Goal: Navigation & Orientation: Find specific page/section

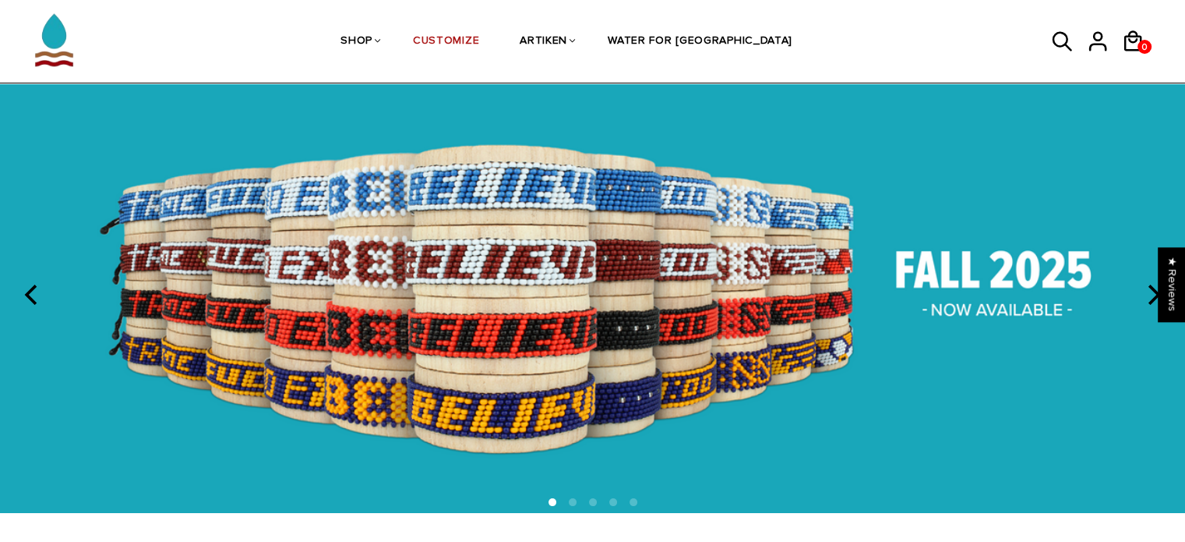
scroll to position [55, 0]
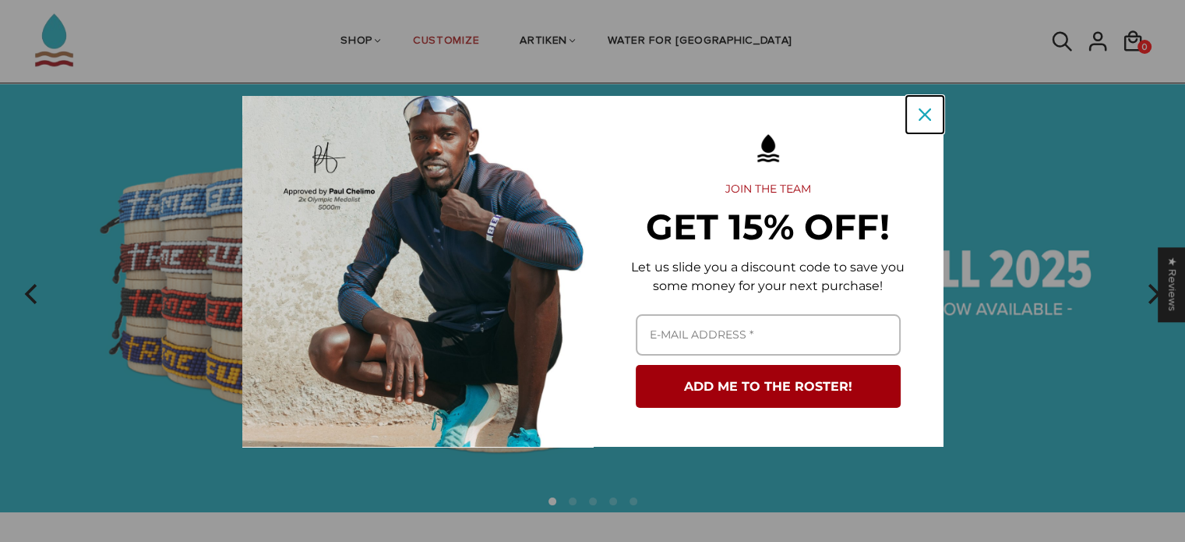
click at [929, 118] on icon "close icon" at bounding box center [925, 114] width 12 height 12
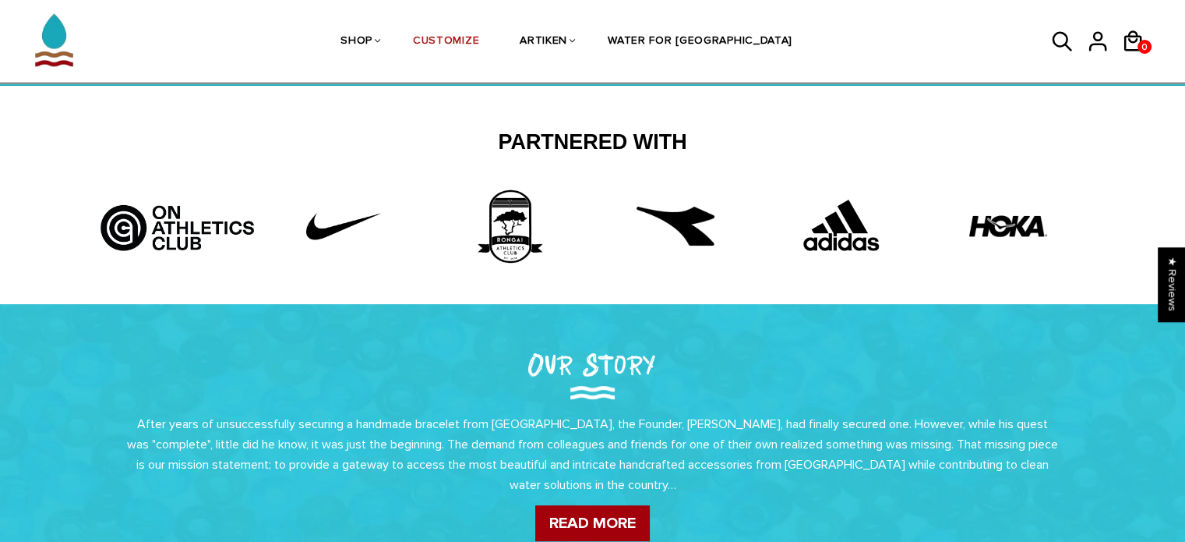
scroll to position [488, 0]
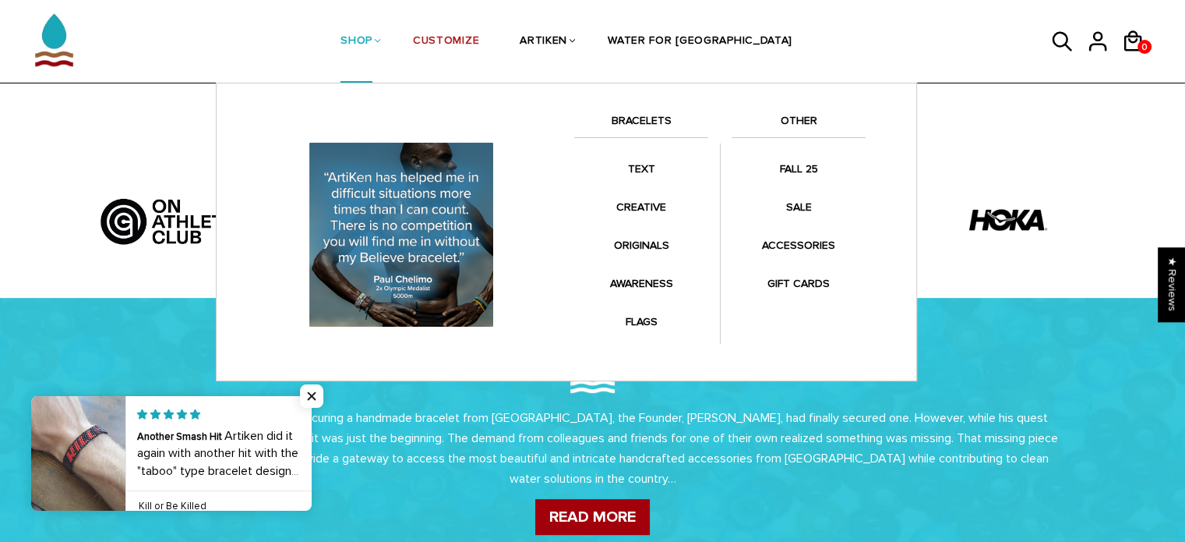
click at [627, 113] on link "BRACELETS" at bounding box center [641, 124] width 134 height 26
click at [630, 130] on link "BRACELETS" at bounding box center [641, 124] width 134 height 26
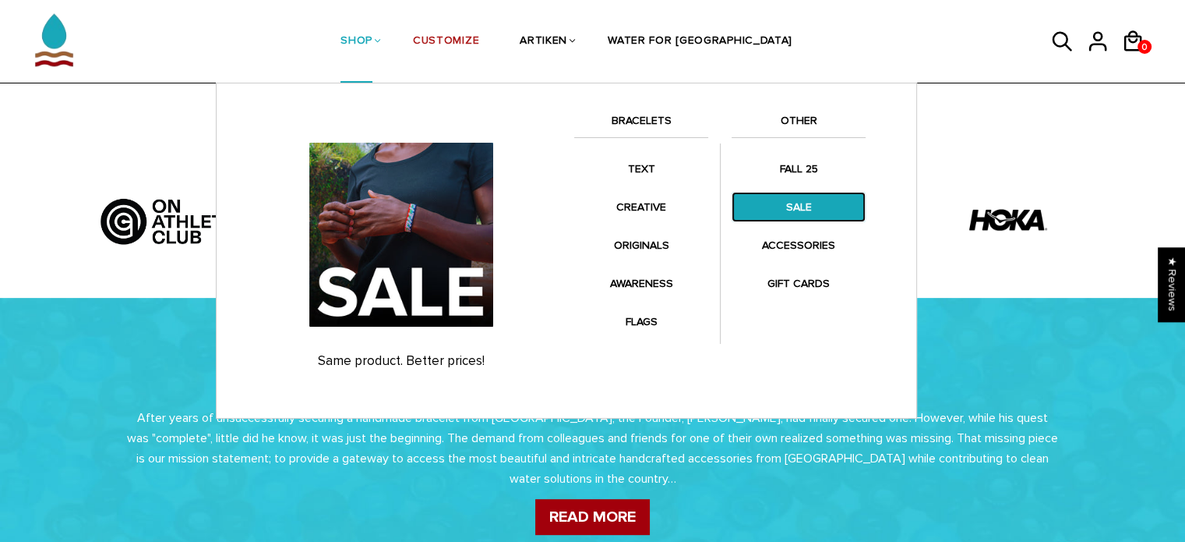
click at [792, 196] on link "SALE" at bounding box center [799, 207] width 134 height 30
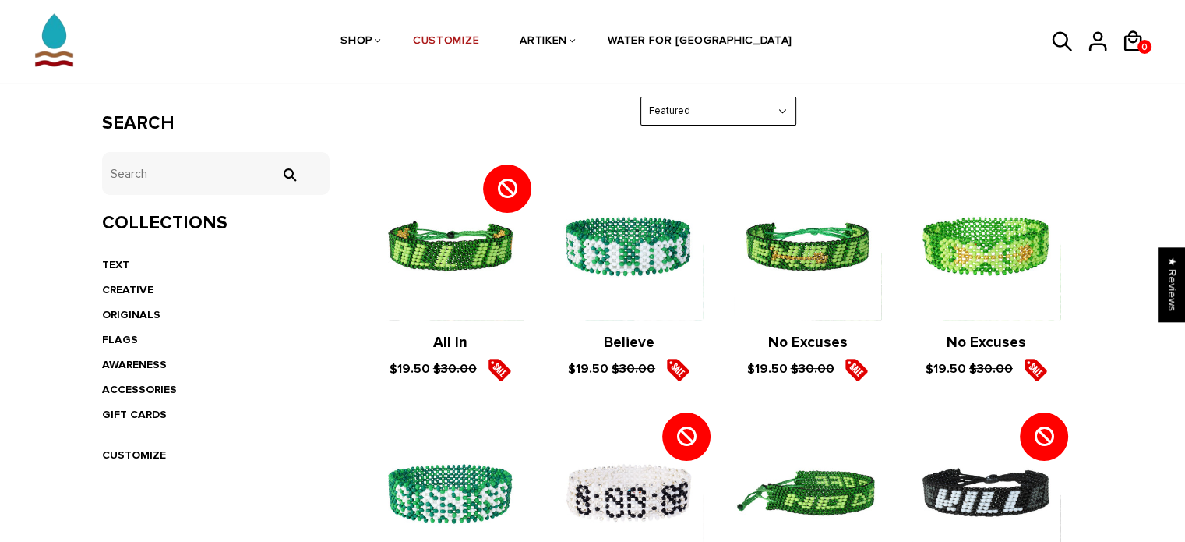
scroll to position [249, 0]
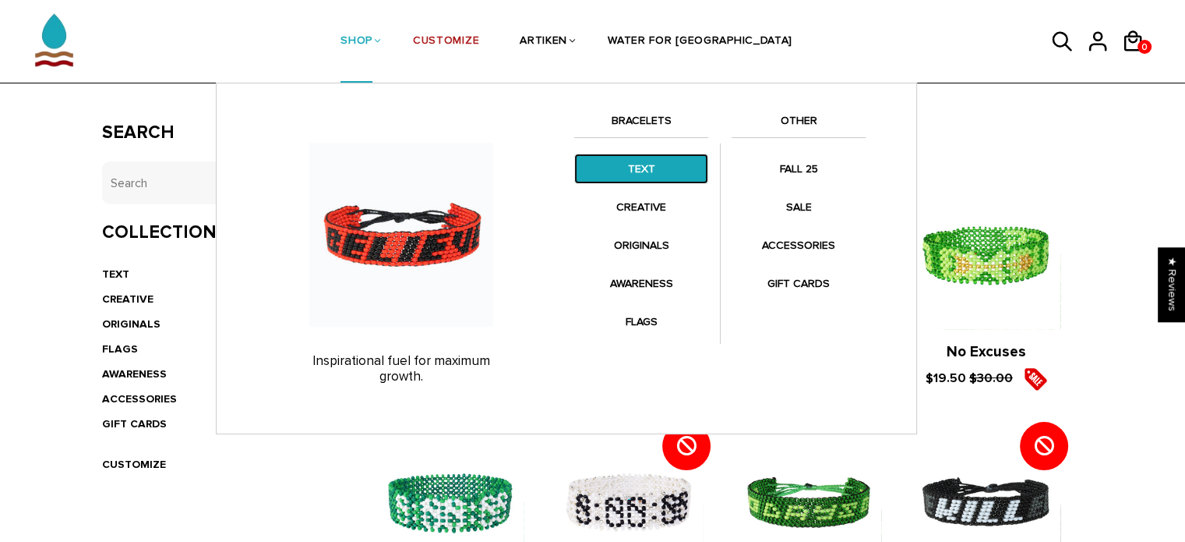
click at [638, 179] on link "TEXT" at bounding box center [641, 169] width 134 height 30
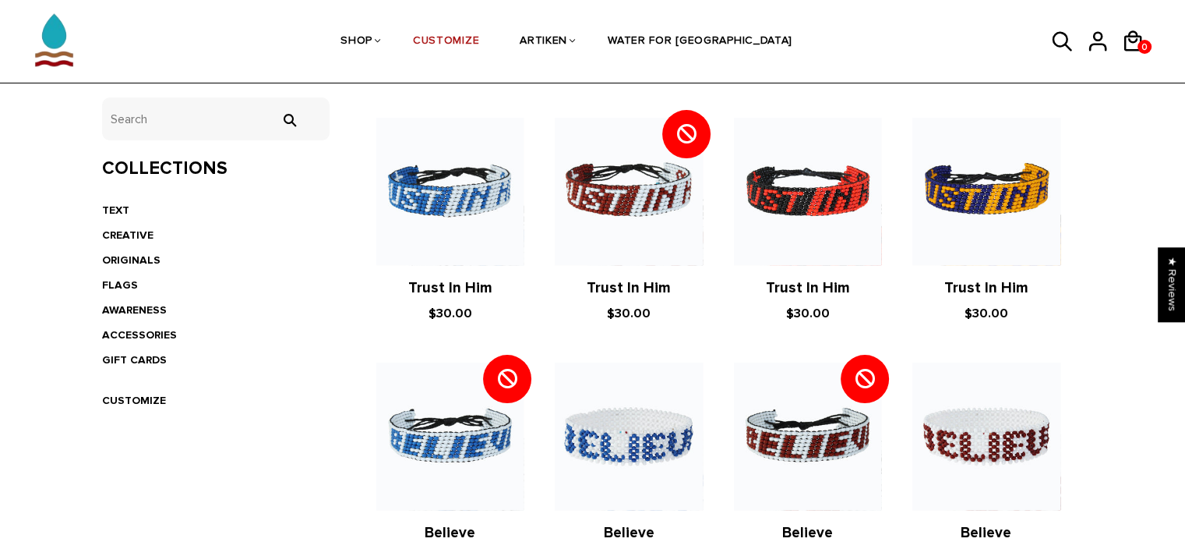
scroll to position [287, 0]
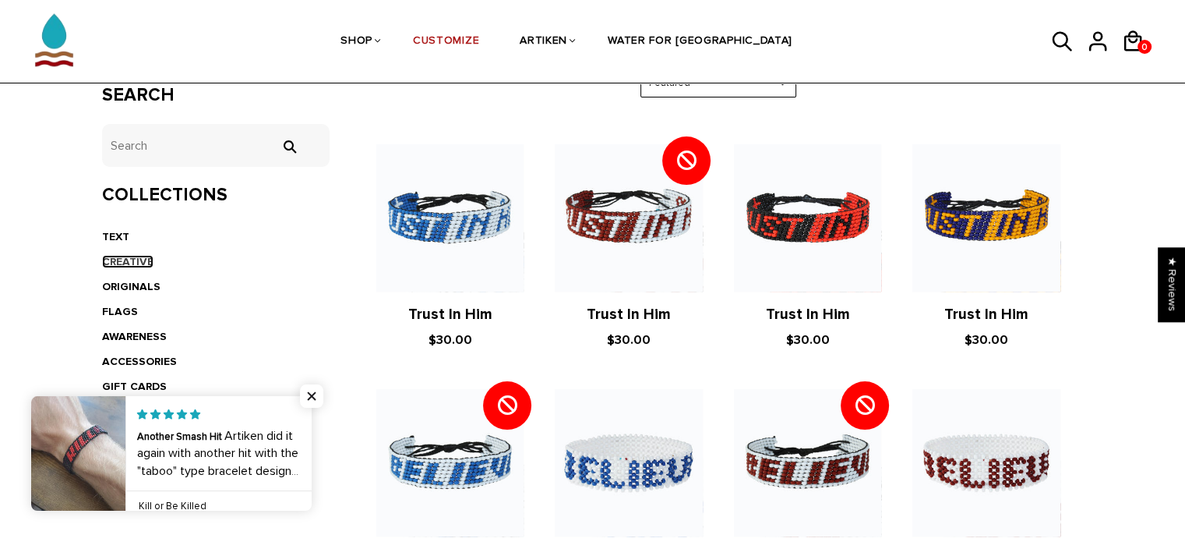
click at [119, 255] on link "CREATIVE" at bounding box center [127, 261] width 51 height 13
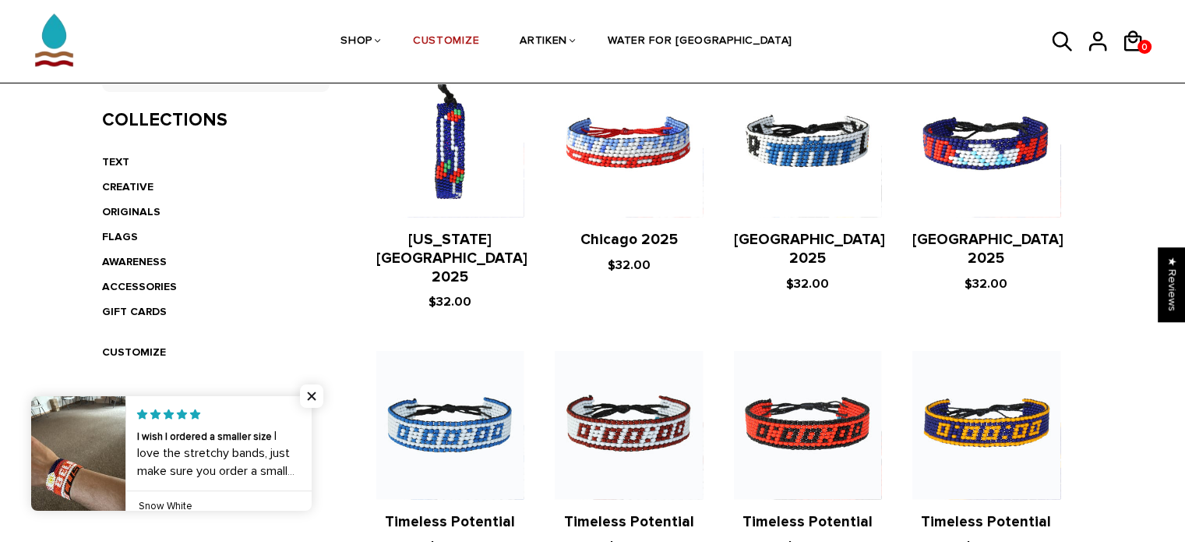
scroll to position [359, 0]
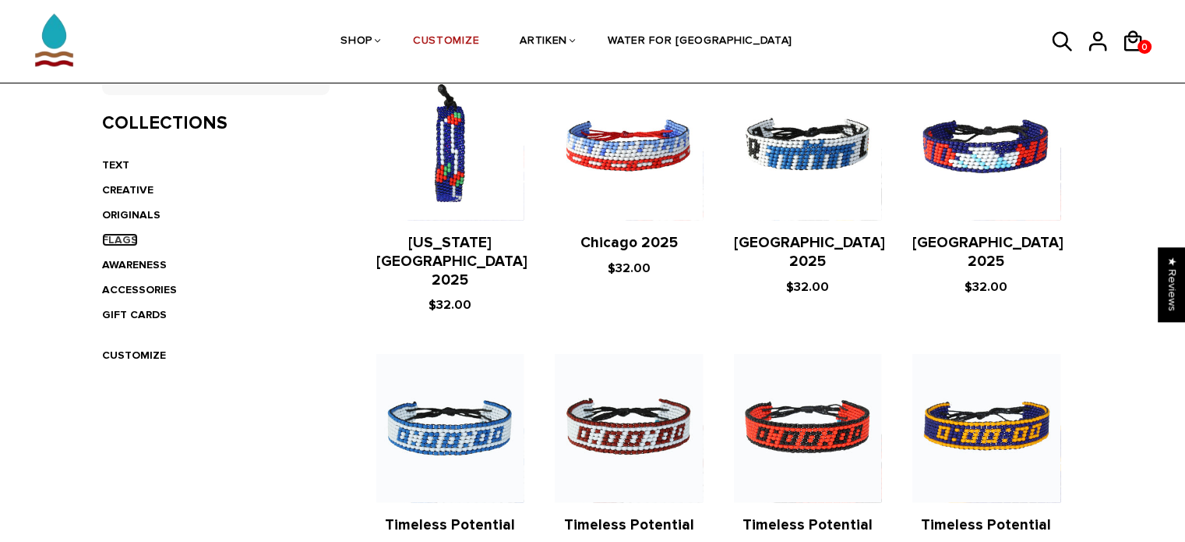
click at [125, 238] on link "FLAGS" at bounding box center [120, 239] width 36 height 13
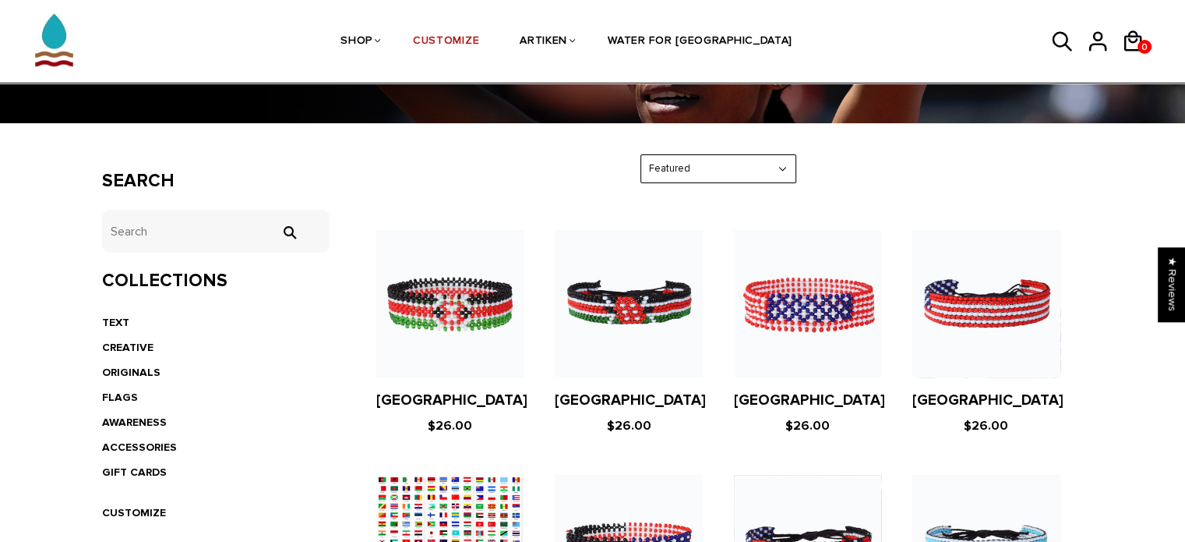
scroll to position [202, 0]
click at [143, 417] on link "AWARENESS" at bounding box center [134, 421] width 65 height 13
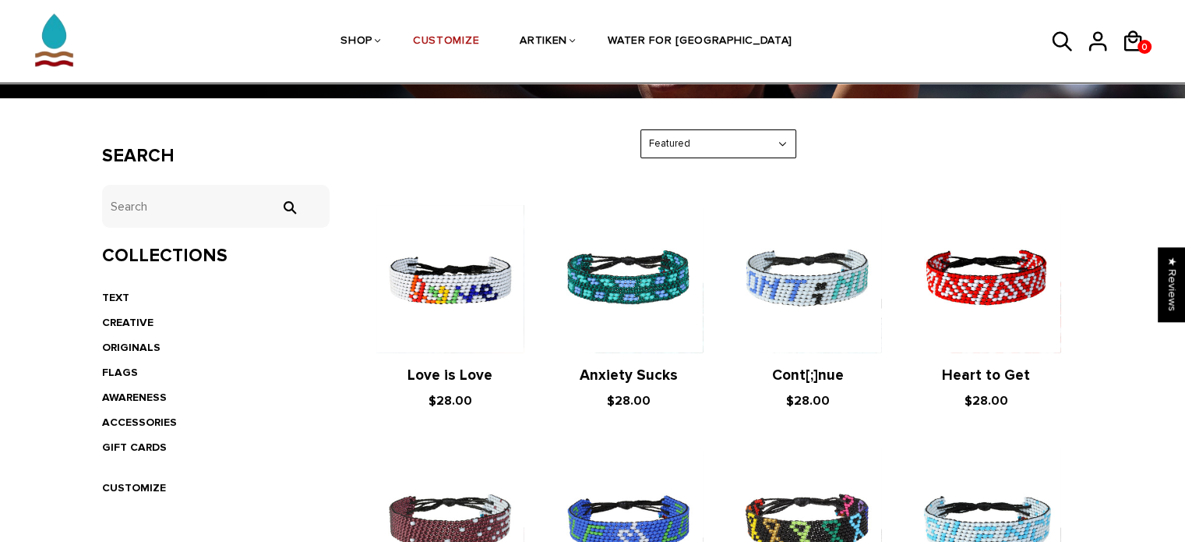
scroll to position [211, 0]
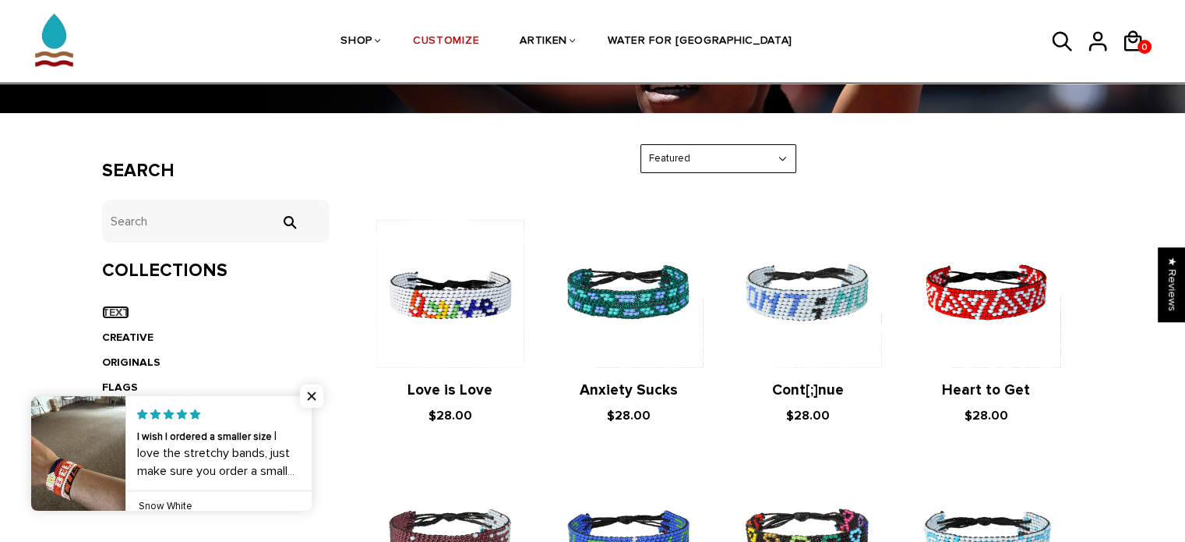
click at [120, 314] on link "TEXT" at bounding box center [115, 312] width 27 height 13
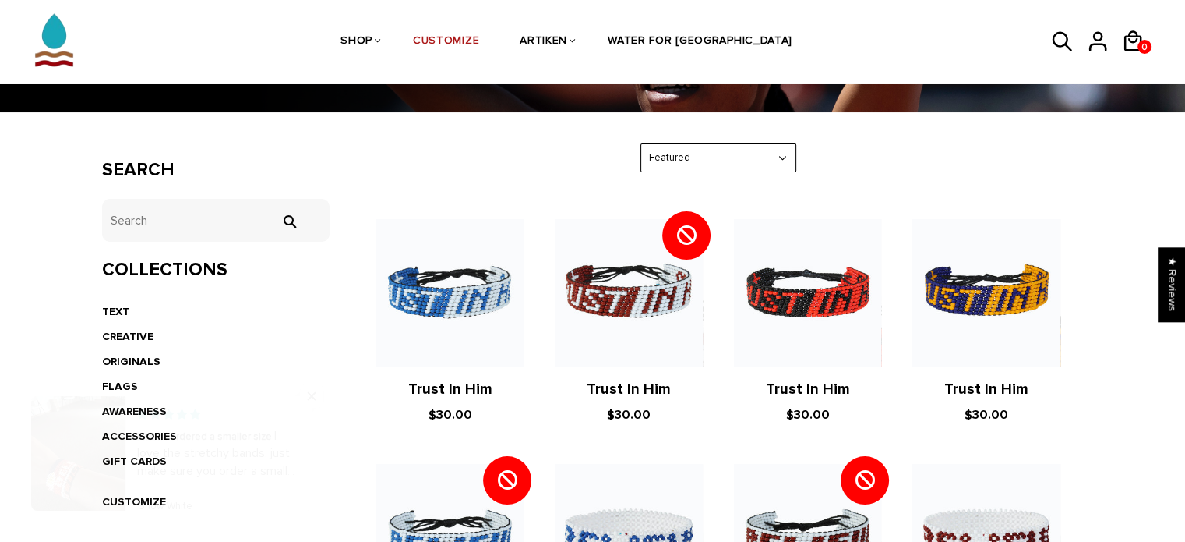
scroll to position [214, 0]
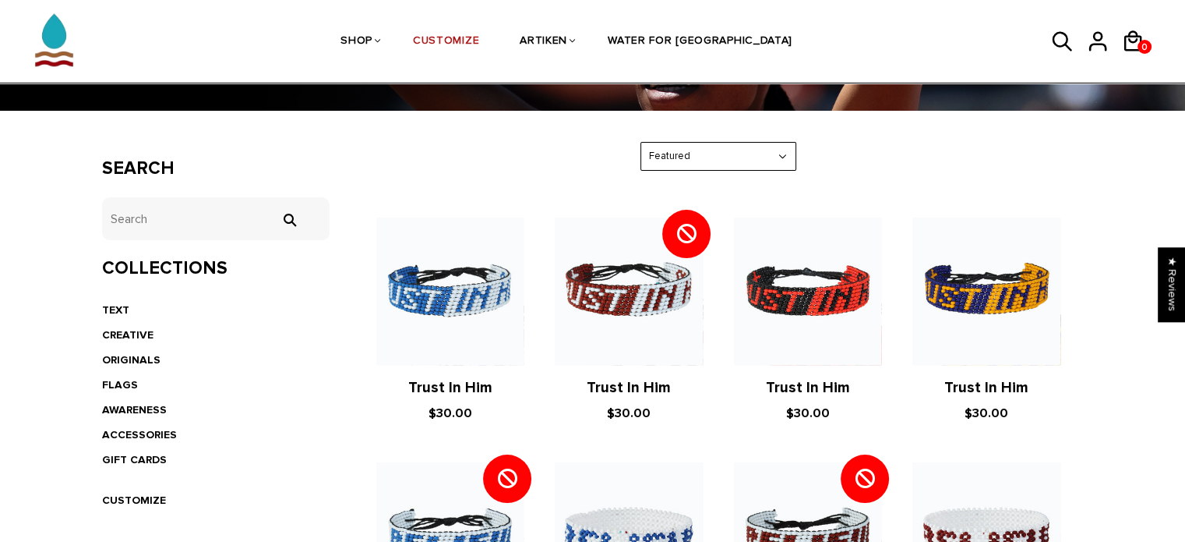
click at [698, 169] on div "Featured Featured Best Selling $ Low to High $ High to Low Z-A A-Z Oldest to Ne…" at bounding box center [719, 156] width 156 height 29
click at [712, 163] on select "Featured Best Selling $ Low to High $ High to Low Z-A A-Z Oldest to Newest Newe…" at bounding box center [718, 156] width 154 height 27
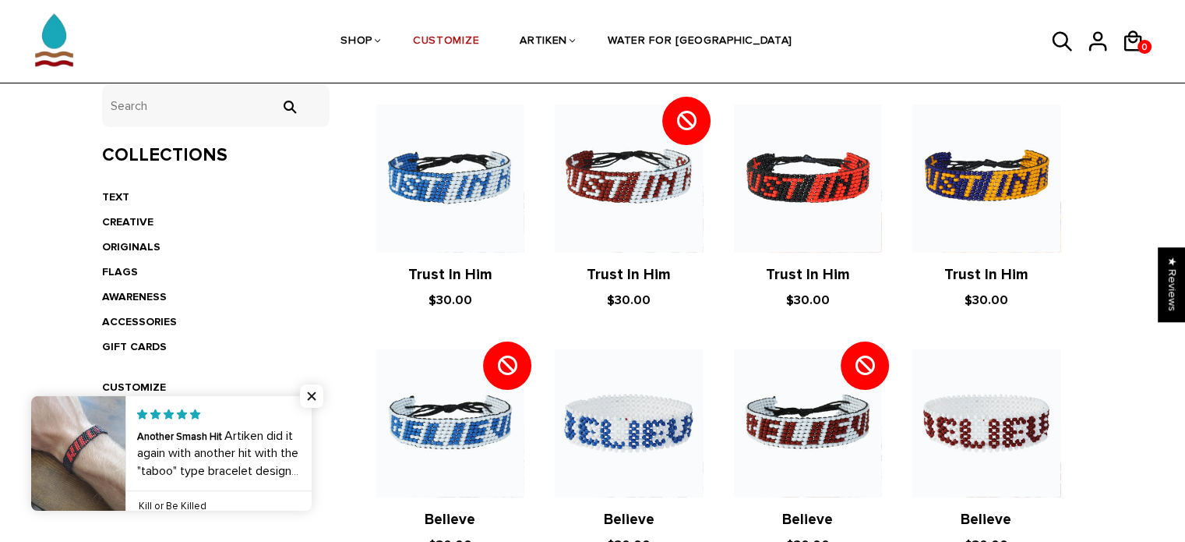
scroll to position [327, 0]
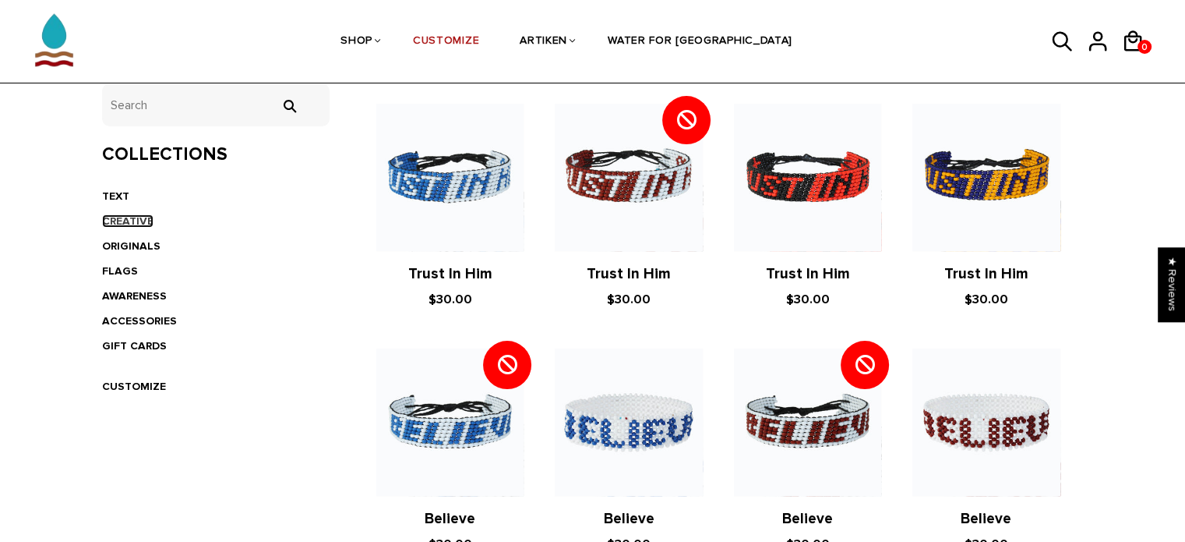
click at [136, 224] on link "CREATIVE" at bounding box center [127, 220] width 51 height 13
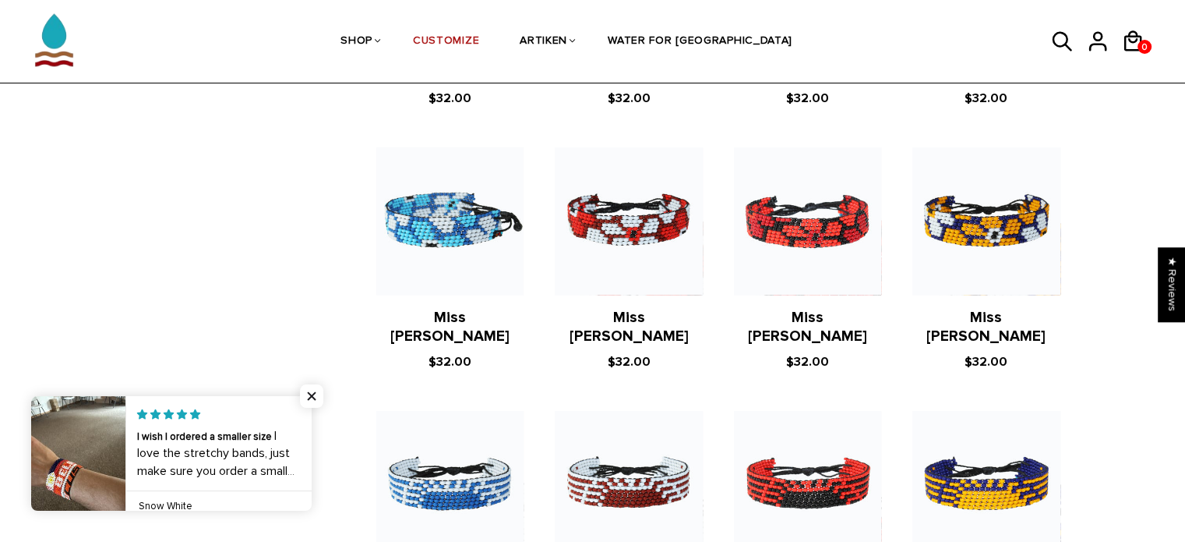
scroll to position [1242, 0]
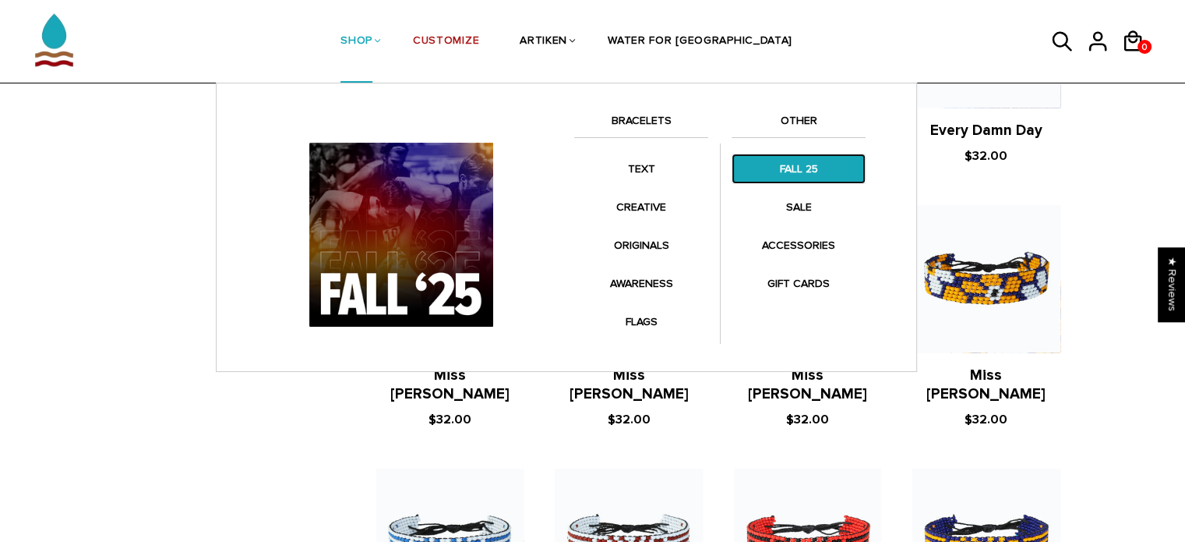
click at [774, 180] on link "FALL 25" at bounding box center [799, 169] width 134 height 30
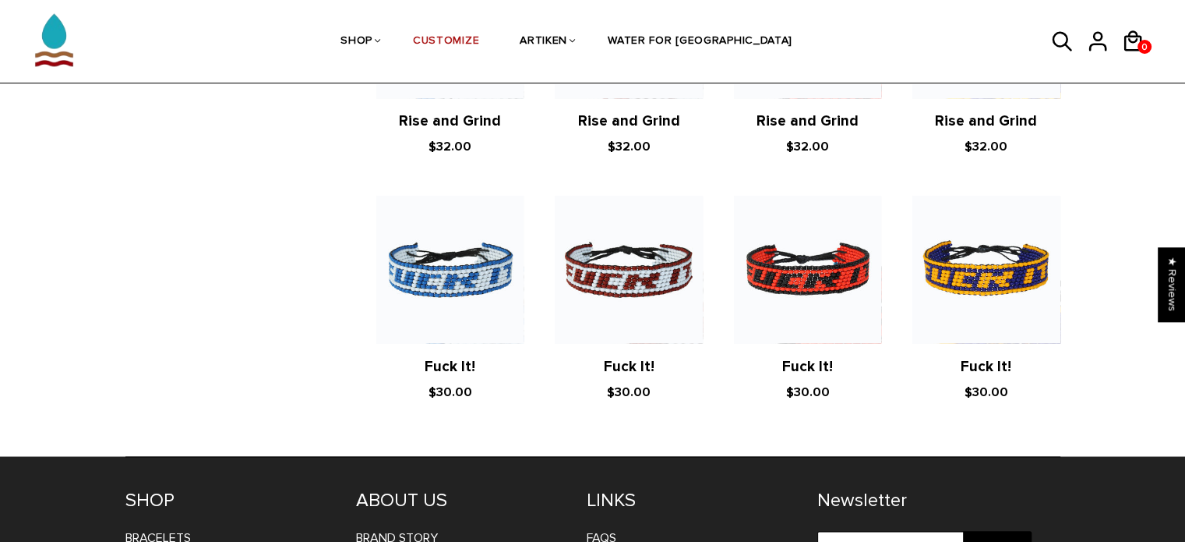
scroll to position [2703, 0]
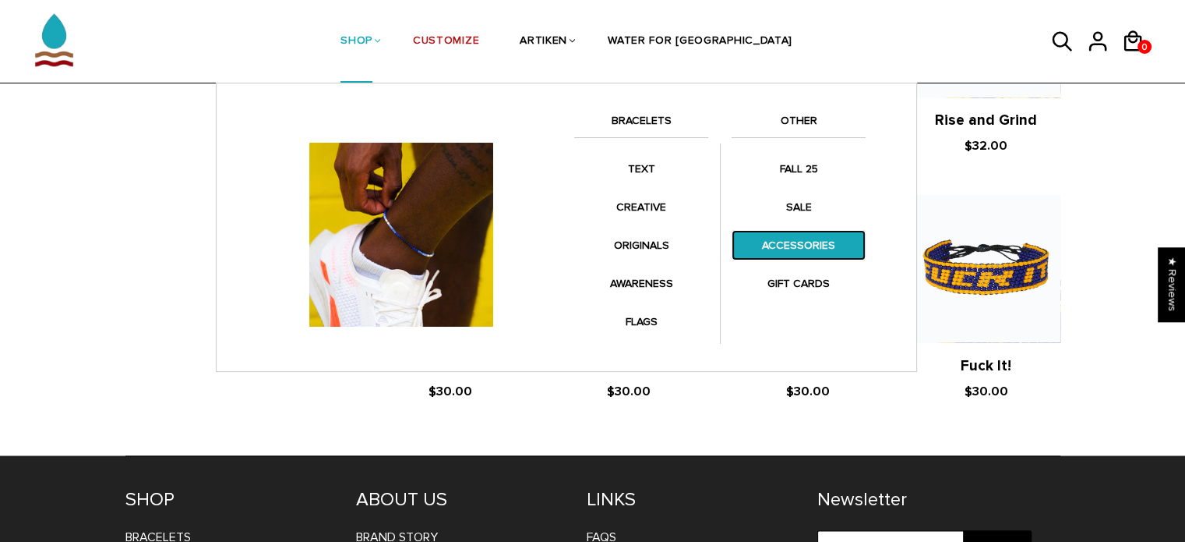
click at [753, 240] on link "ACCESSORIES" at bounding box center [799, 245] width 134 height 30
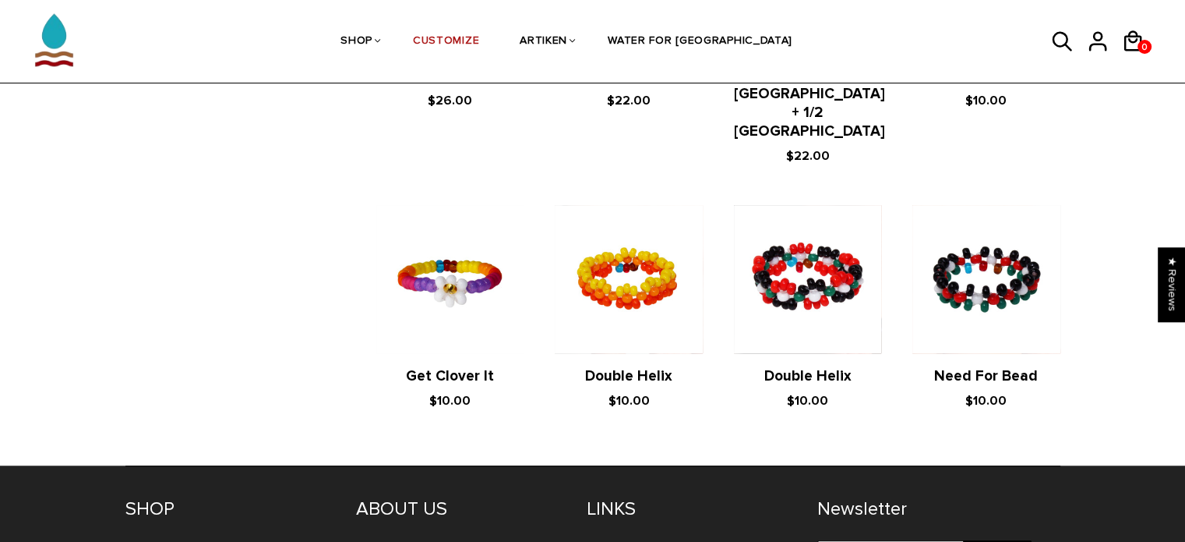
scroll to position [1136, 0]
